Goal: Task Accomplishment & Management: Complete application form

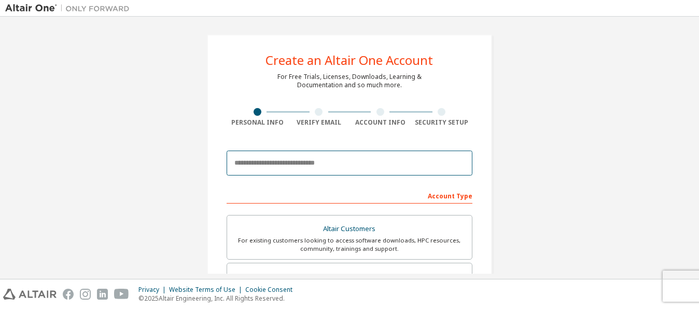
click at [310, 166] on input "email" at bounding box center [350, 162] width 246 height 25
type input "**********"
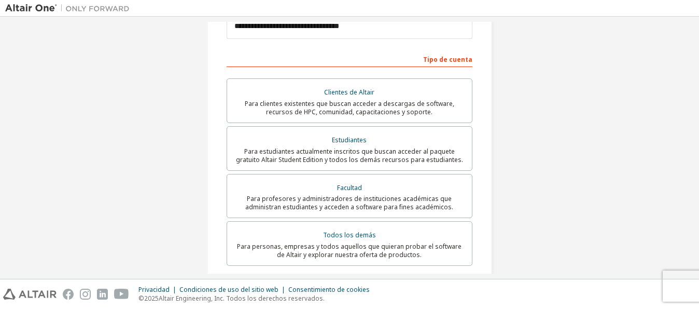
scroll to position [305, 0]
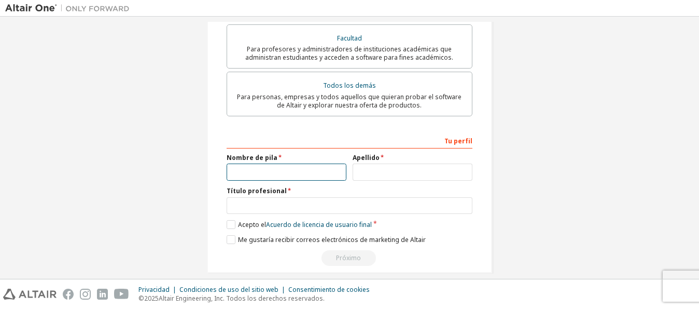
click at [261, 163] on input "text" at bounding box center [287, 171] width 120 height 17
type input "******"
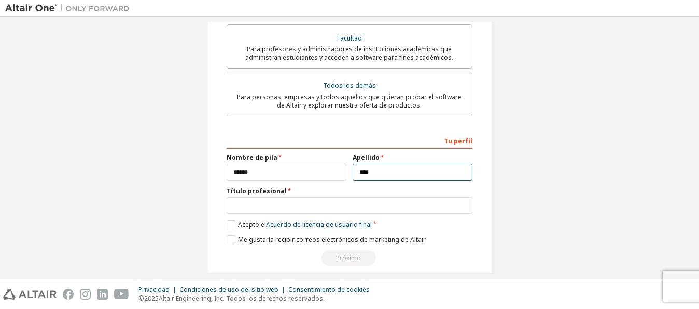
type input "****"
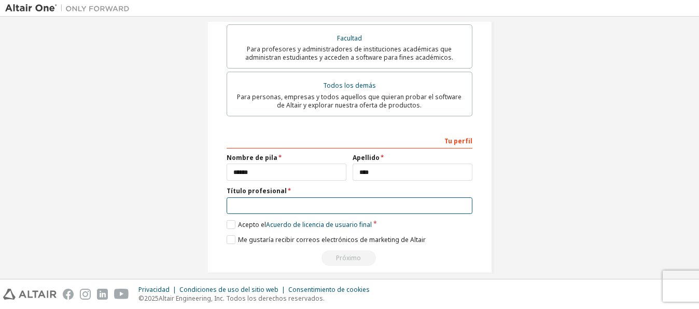
click at [266, 197] on input "text" at bounding box center [350, 205] width 246 height 17
type input "*"
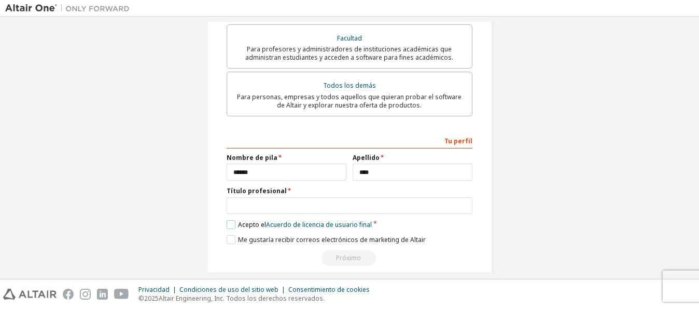
click at [227, 220] on label "Acepto el Acuerdo de licencia de usuario final" at bounding box center [299, 224] width 145 height 9
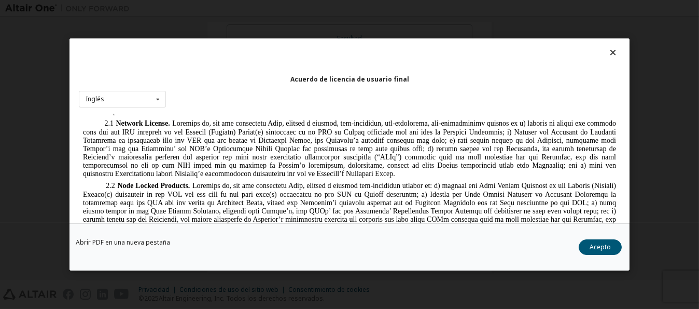
scroll to position [778, 0]
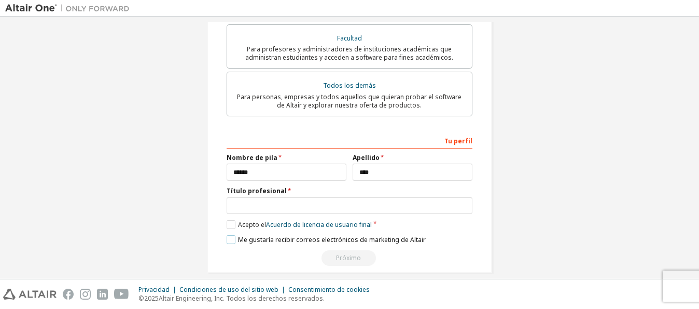
click at [230, 235] on label "Me gustaría recibir correos electrónicos de marketing de Altair" at bounding box center [326, 239] width 199 height 9
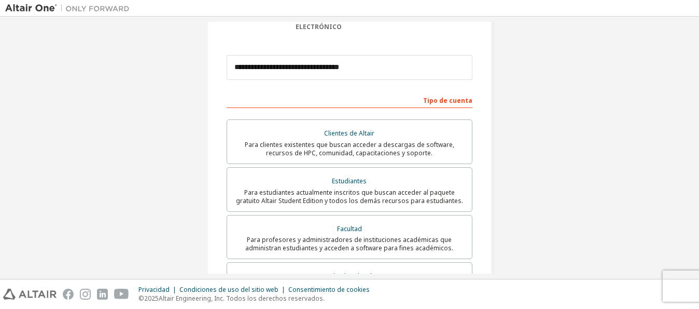
scroll to position [97, 0]
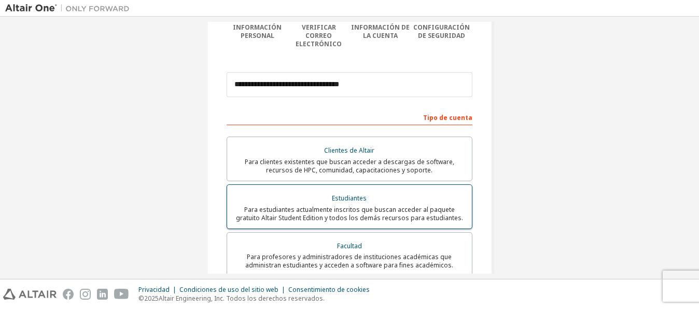
click at [384, 192] on div "Estudiantes" at bounding box center [349, 198] width 232 height 15
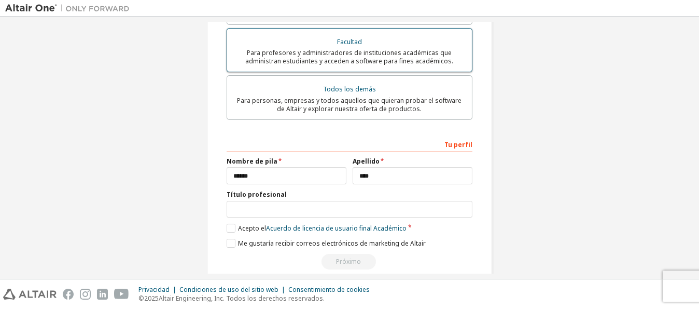
scroll to position [305, 0]
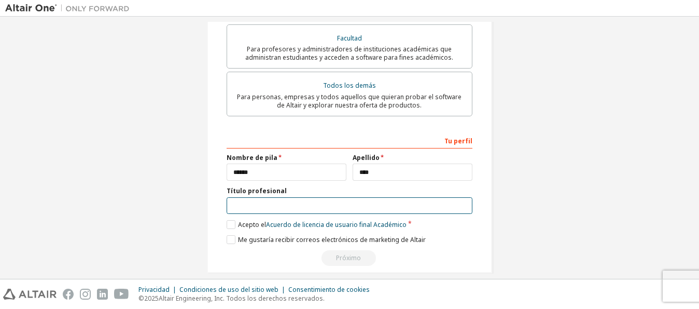
click at [281, 197] on input "text" at bounding box center [350, 205] width 246 height 17
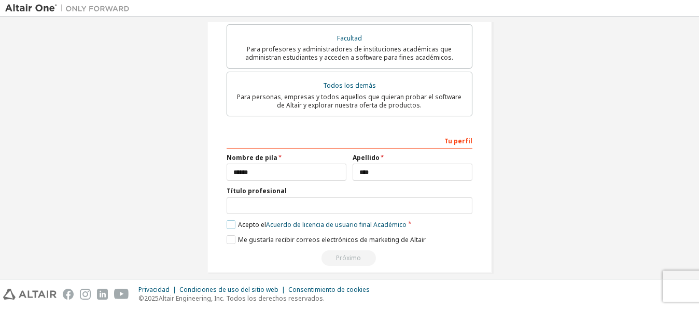
click at [232, 220] on label "Acepto el Acuerdo de licencia de usuario final Académico" at bounding box center [317, 224] width 180 height 9
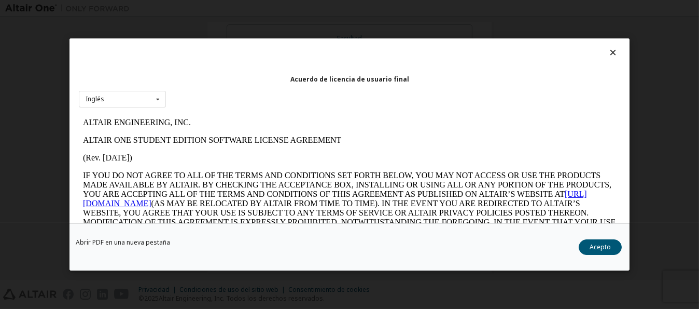
scroll to position [0, 0]
click at [605, 252] on button "Acepto" at bounding box center [600, 247] width 43 height 16
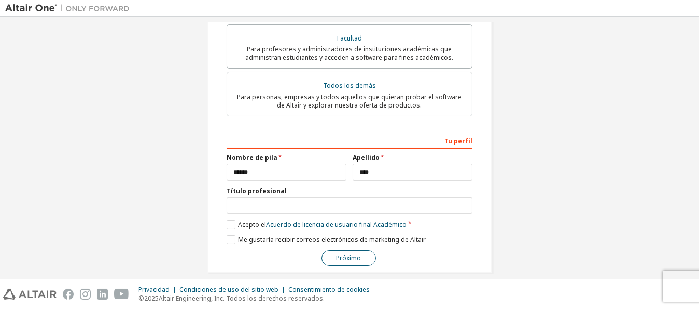
click at [338, 253] on font "Próximo" at bounding box center [349, 257] width 25 height 9
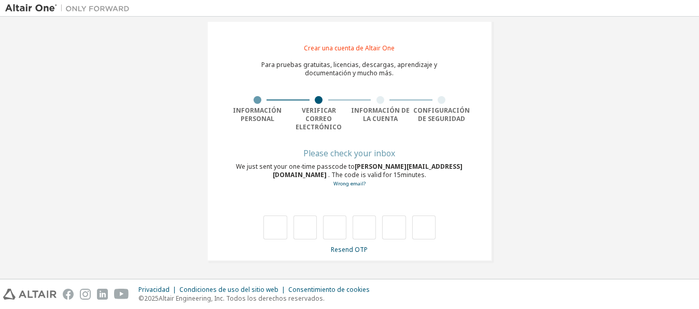
scroll to position [5, 0]
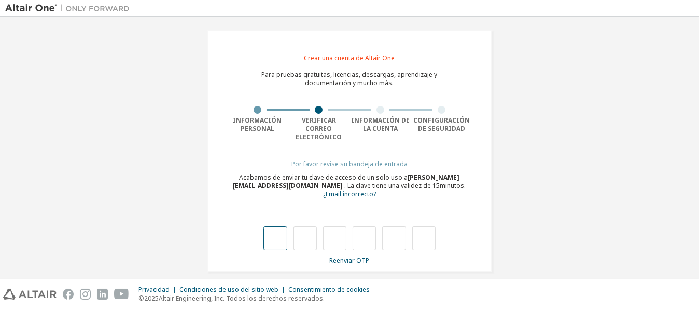
type input "*"
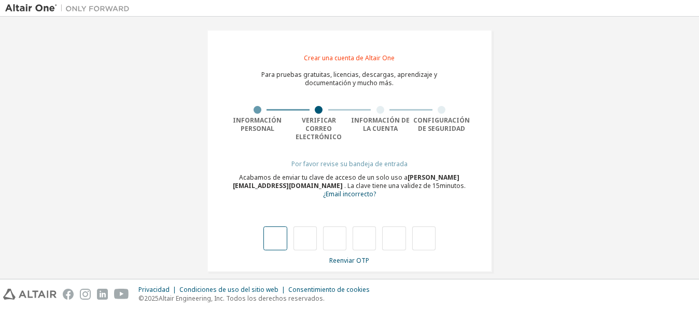
type input "*"
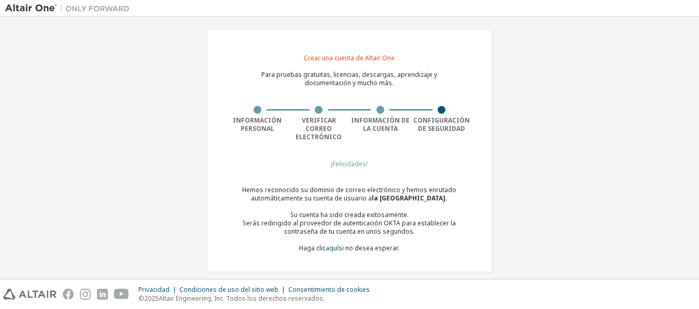
scroll to position [6, 0]
